Goal: Find specific page/section: Find specific page/section

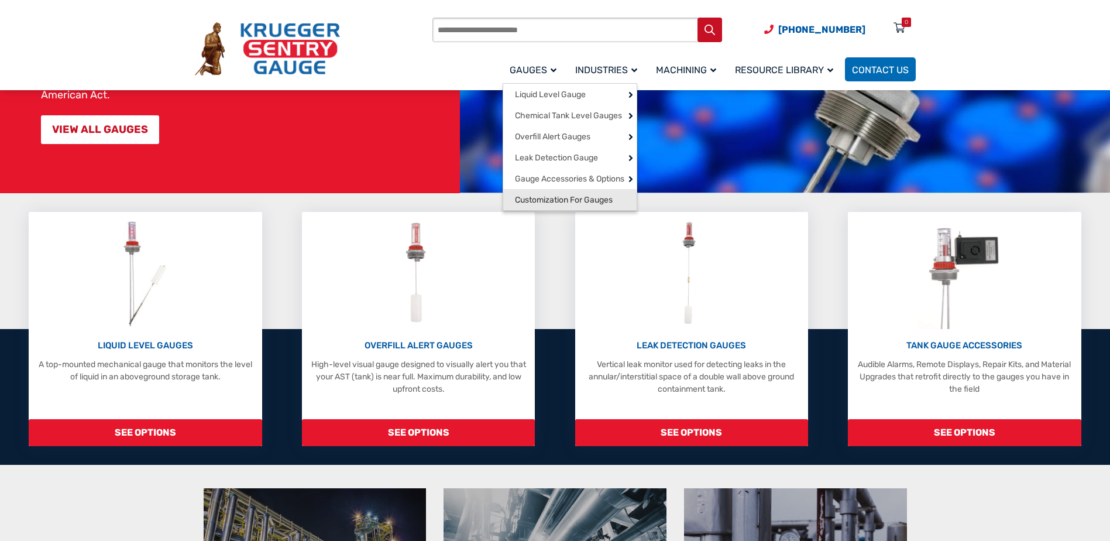
scroll to position [176, 0]
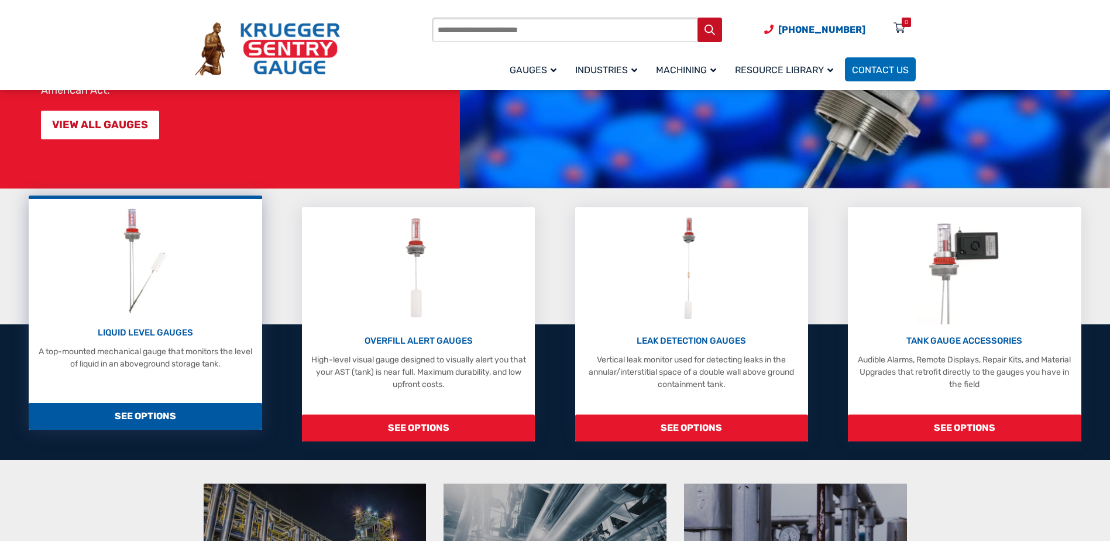
click at [177, 412] on span "SEE OPTIONS" at bounding box center [145, 416] width 233 height 27
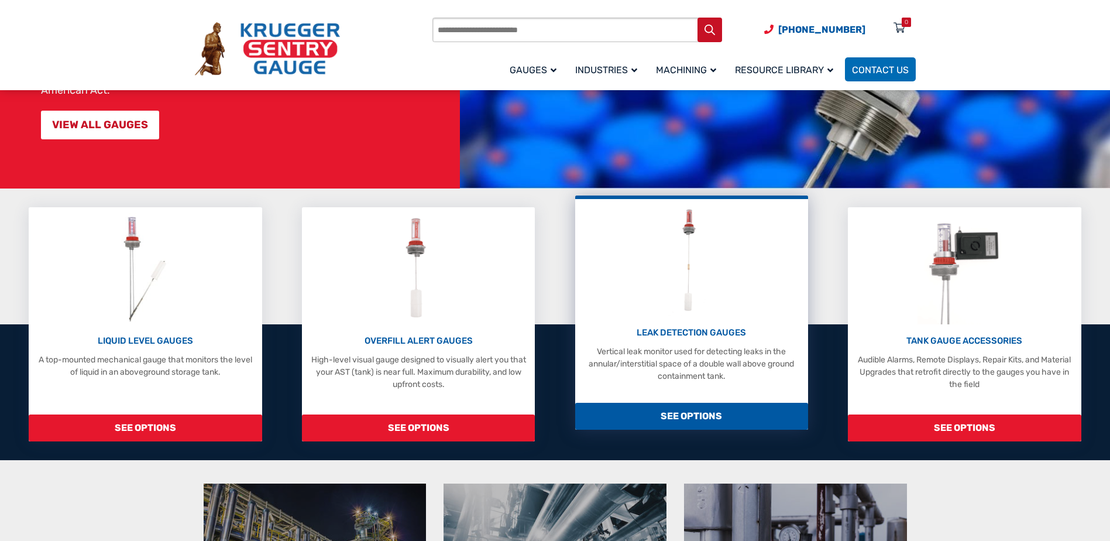
click at [701, 335] on p "LEAK DETECTION GAUGES" at bounding box center [691, 332] width 221 height 13
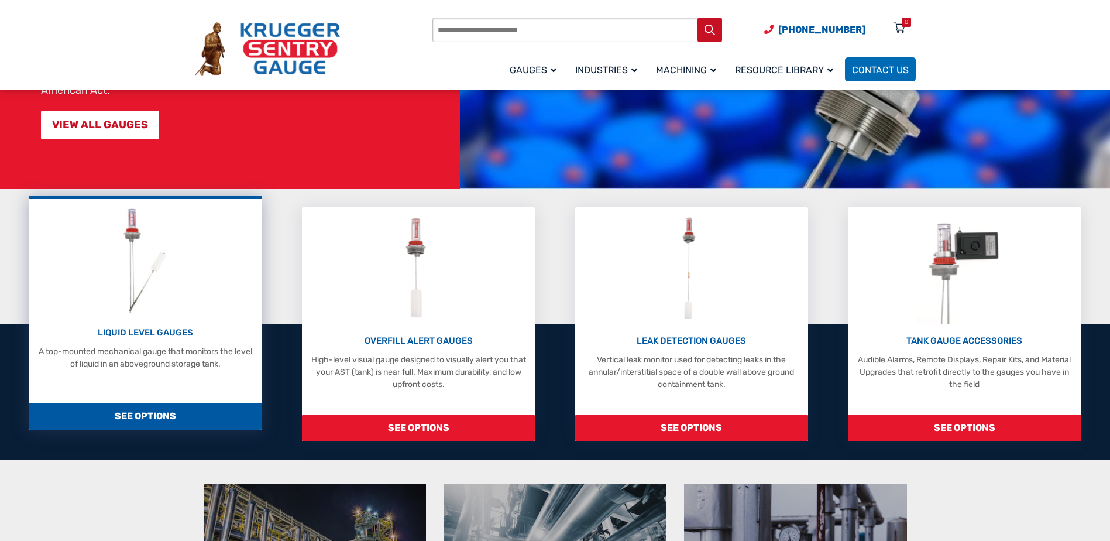
click at [140, 336] on p "LIQUID LEVEL GAUGES" at bounding box center [145, 332] width 221 height 13
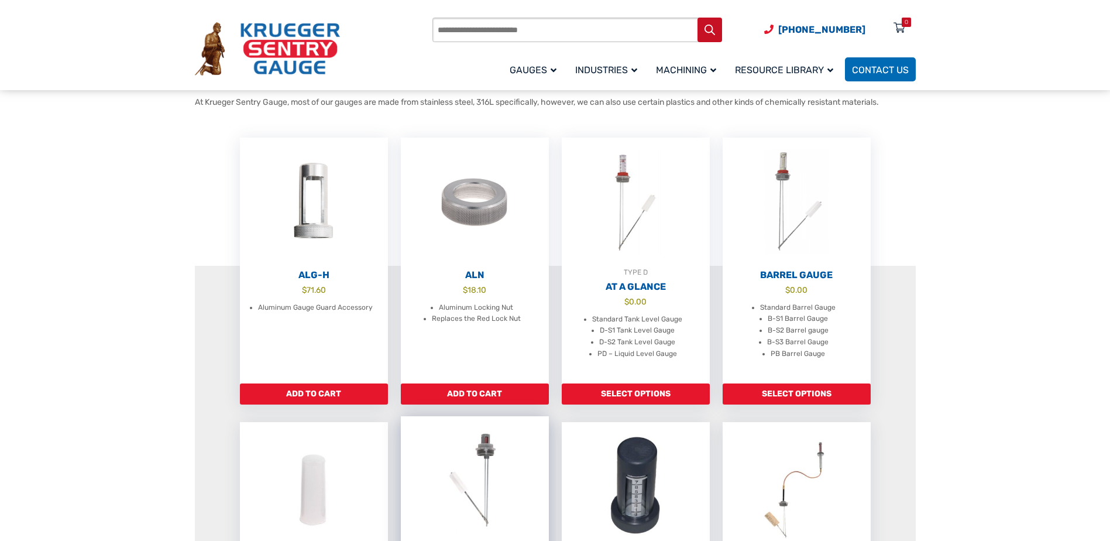
scroll to position [293, 0]
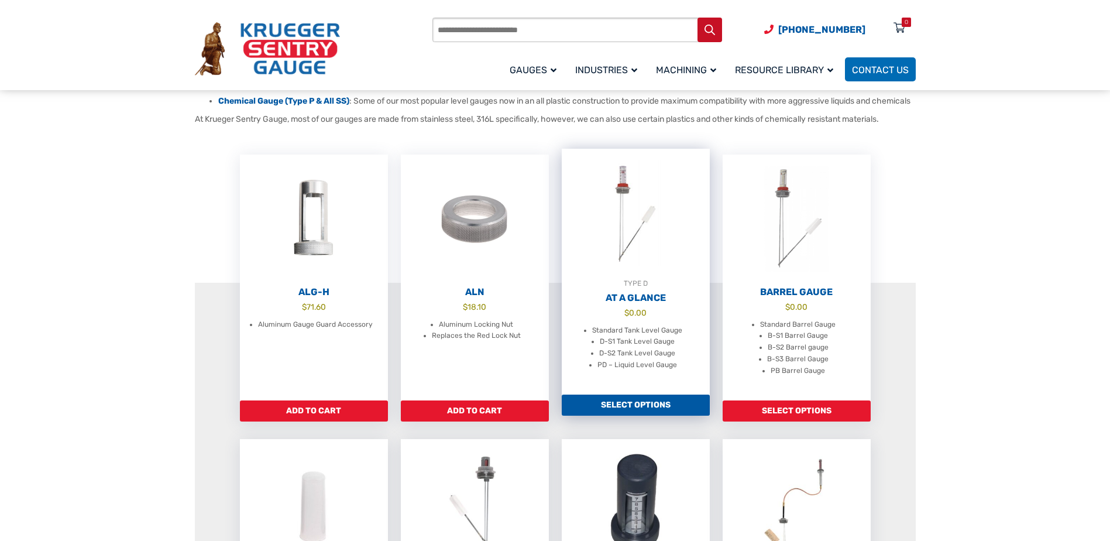
click at [641, 304] on h2 "At A Glance" at bounding box center [636, 298] width 148 height 12
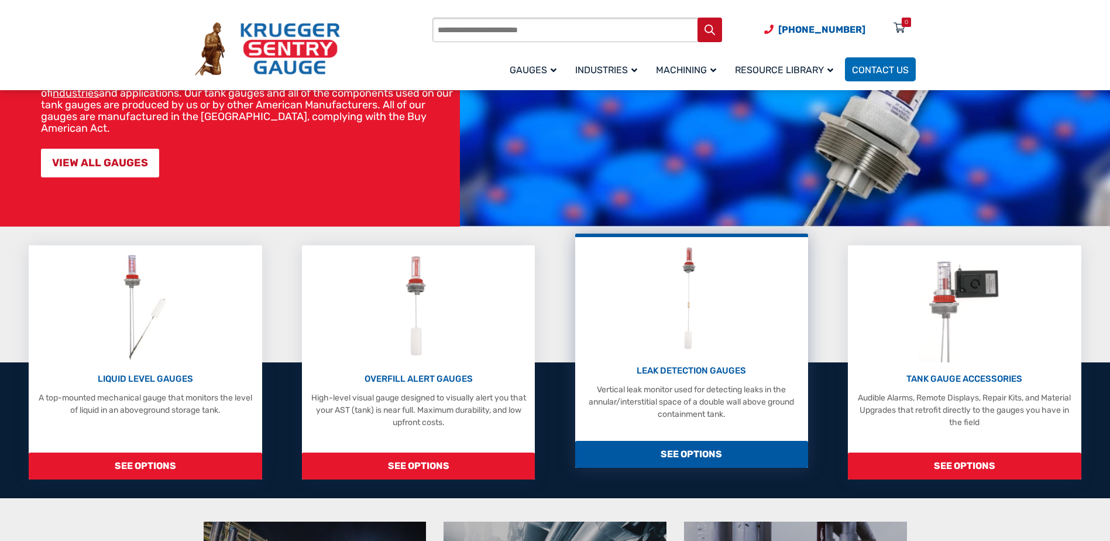
scroll to position [117, 0]
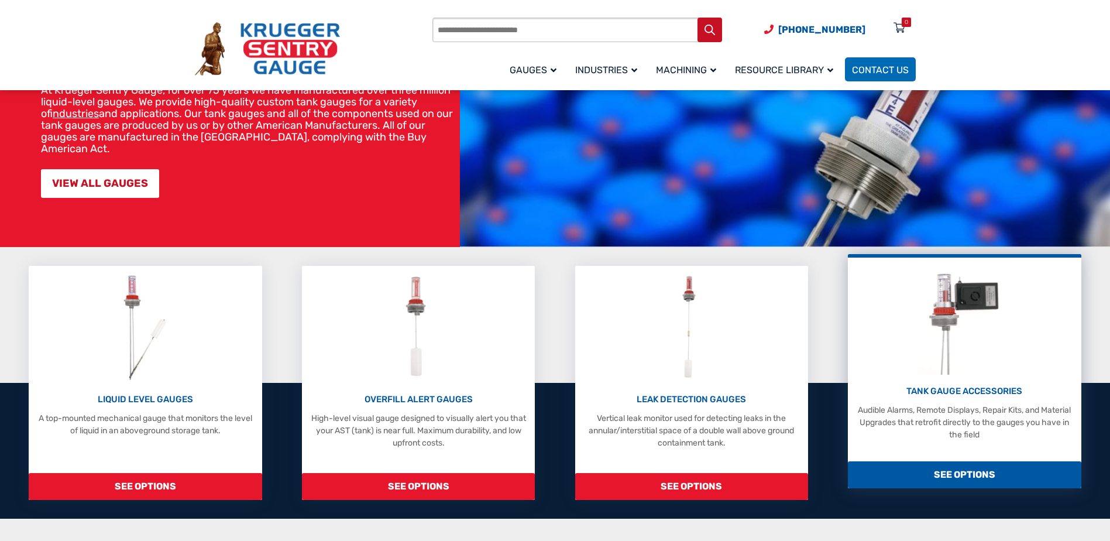
click at [954, 389] on p "TANK GAUGE ACCESSORIES" at bounding box center [964, 390] width 221 height 13
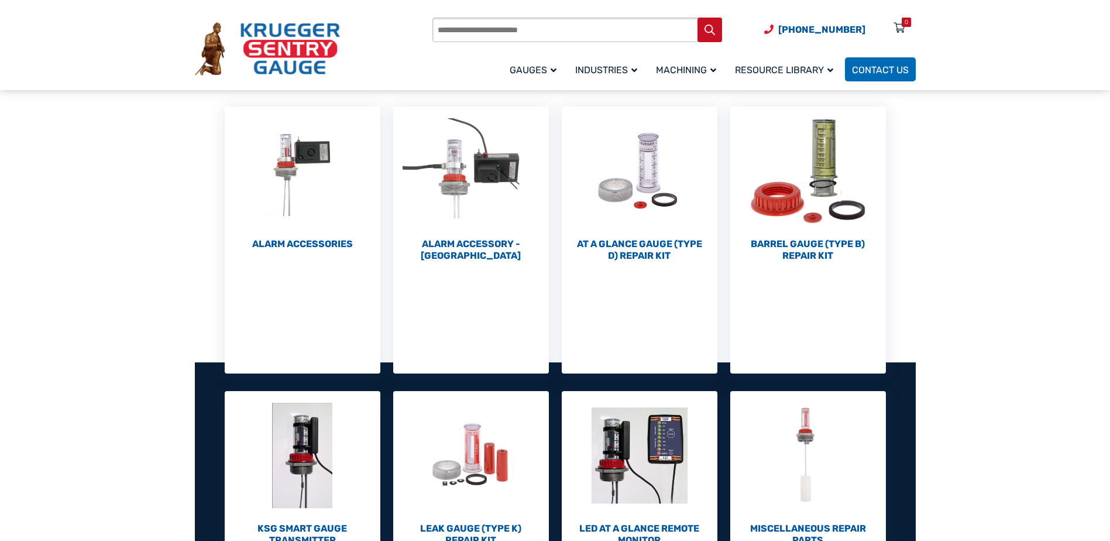
scroll to position [176, 0]
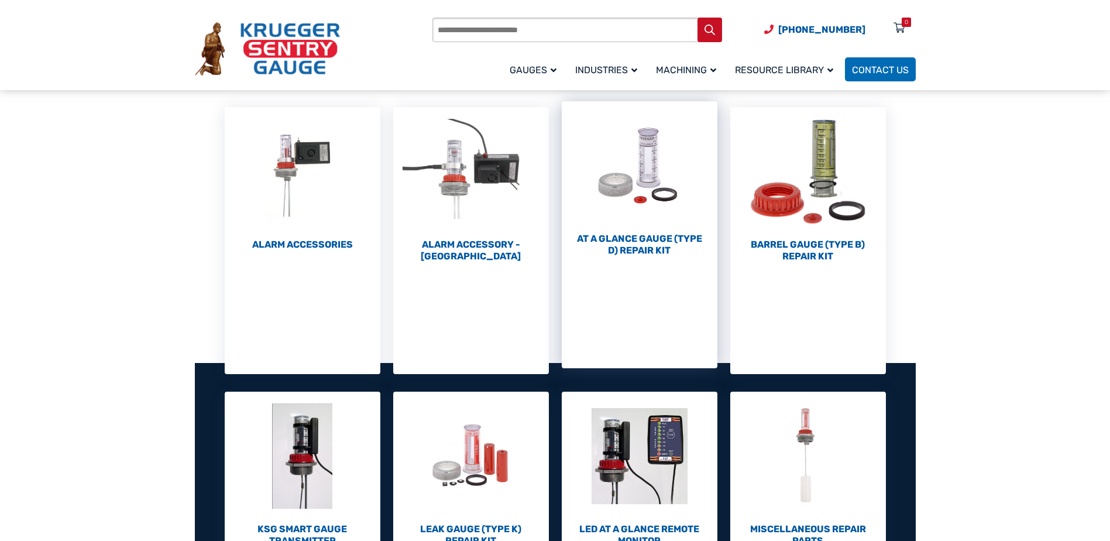
click at [658, 244] on h2 "At a Glance Gauge (Type D) Repair Kit (10)" at bounding box center [640, 244] width 156 height 23
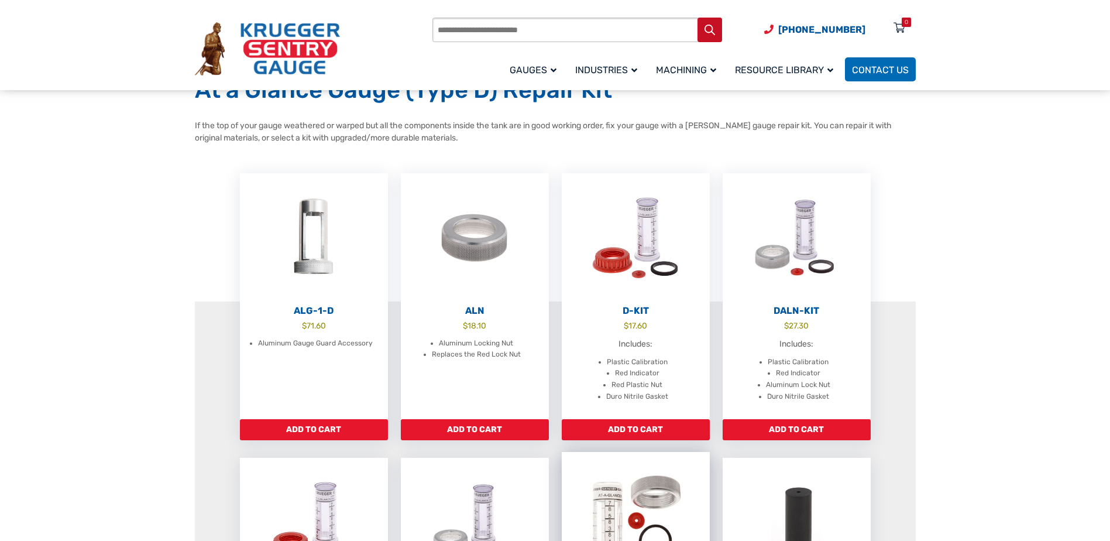
scroll to position [59, 0]
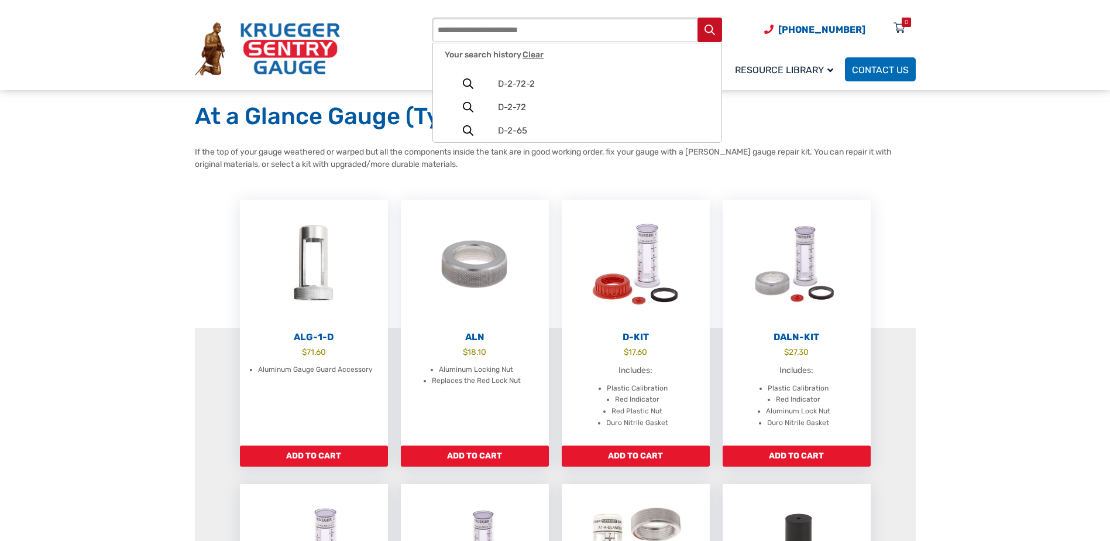
click at [517, 31] on input "Products search" at bounding box center [577, 30] width 290 height 25
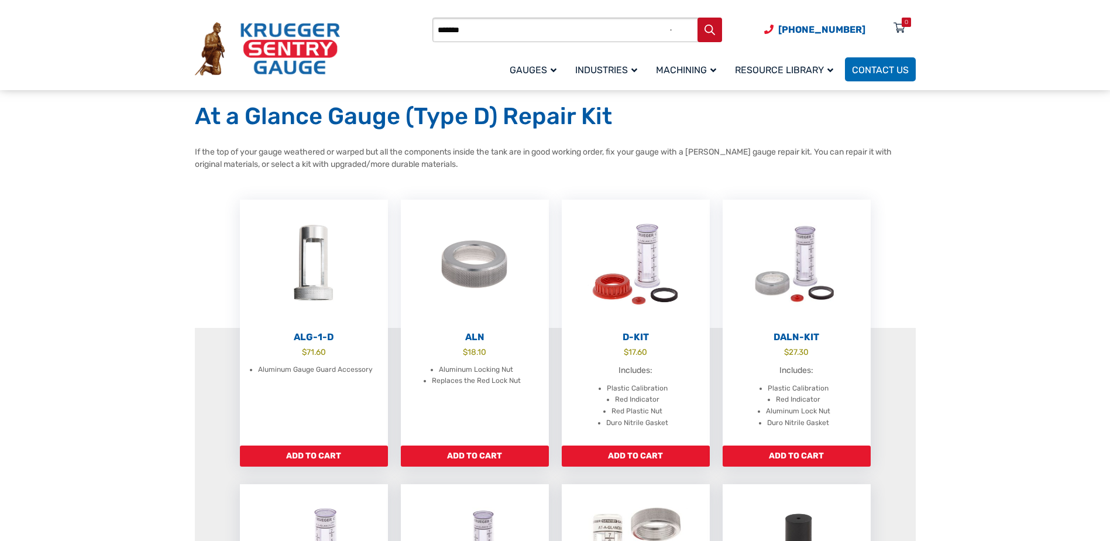
type input "*******"
click at [697, 18] on button "Search" at bounding box center [709, 30] width 25 height 25
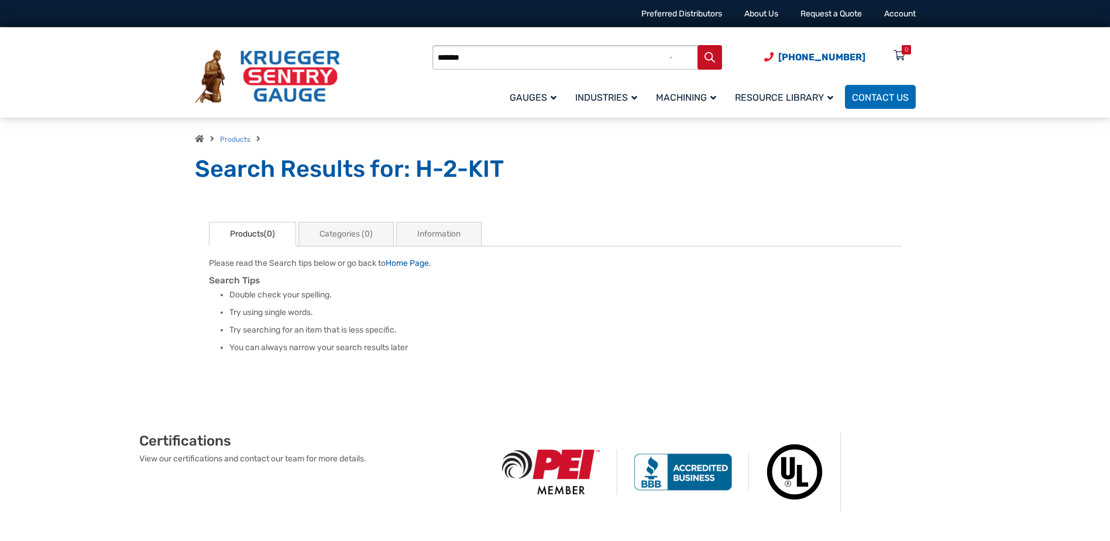
click at [482, 54] on input "*******" at bounding box center [577, 57] width 290 height 25
type input "******"
click at [697, 45] on button "Search" at bounding box center [709, 57] width 25 height 25
